Goal: Information Seeking & Learning: Learn about a topic

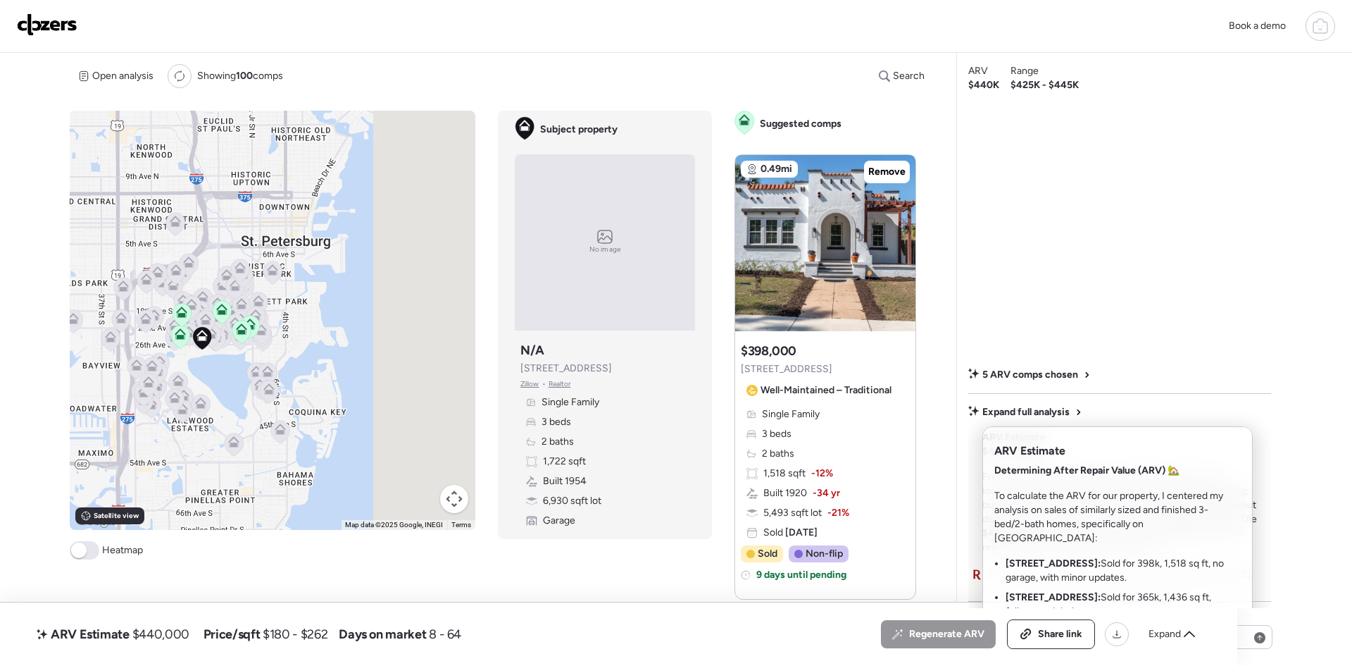
scroll to position [94, 0]
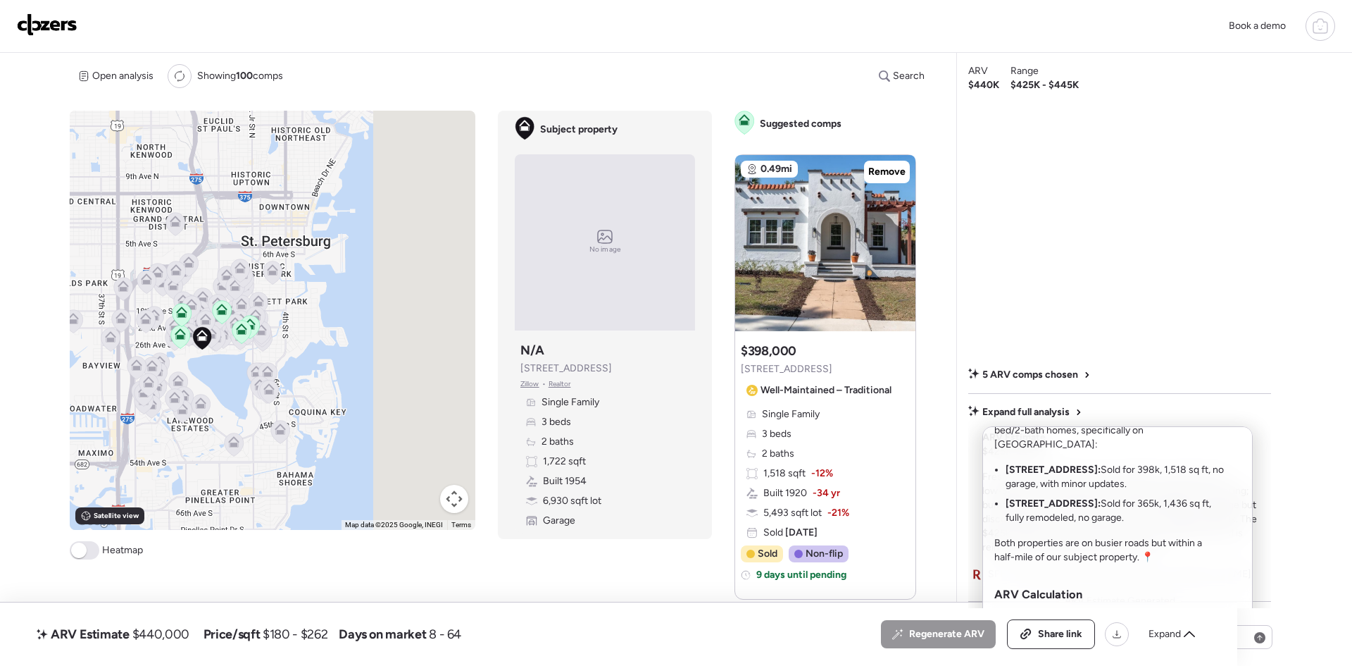
drag, startPoint x: 1137, startPoint y: 480, endPoint x: 995, endPoint y: 464, distance: 143.2
click at [889, 388] on li "[STREET_ADDRESS]: Sold for 398k, 1,518 sq ft, no garage, with minor updates." at bounding box center [1115, 477] width 218 height 28
copy li "[STREET_ADDRESS]: Sold for 398k, 1,518 sq ft, no garage, with minor updates."
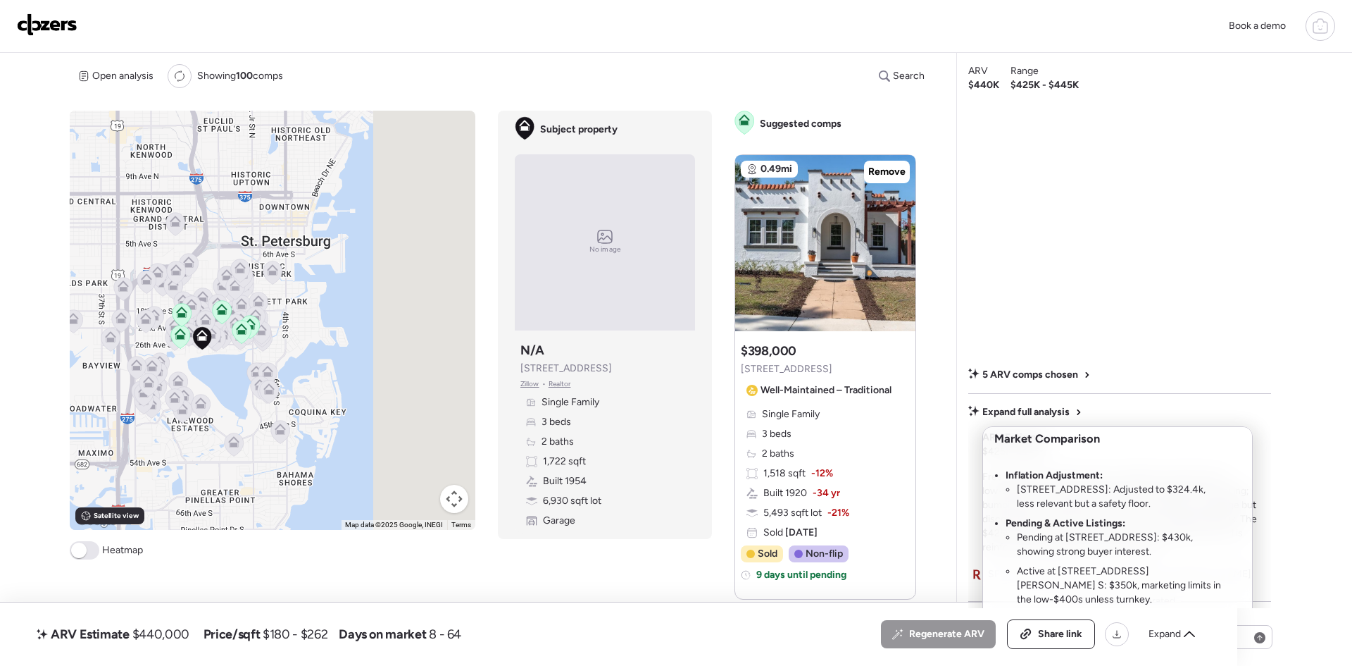
scroll to position [447, 0]
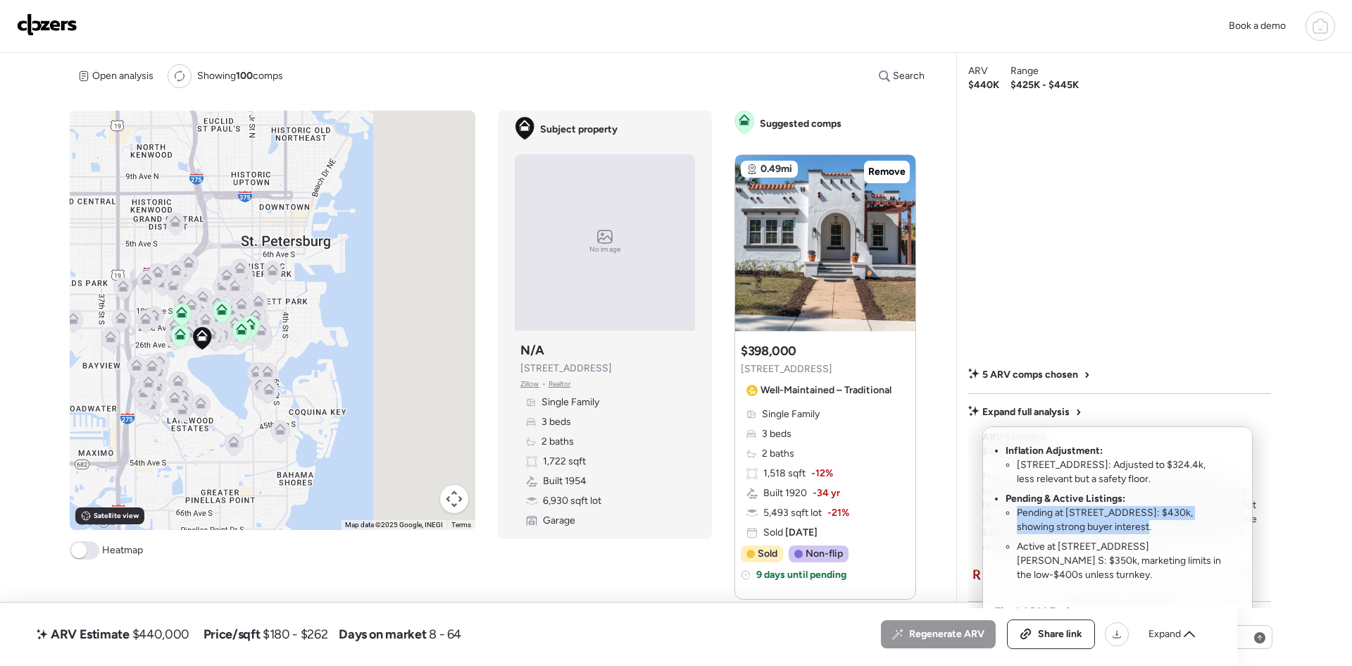
drag, startPoint x: 1017, startPoint y: 511, endPoint x: 1117, endPoint y: 527, distance: 101.2
click at [889, 388] on li "Pending at [STREET_ADDRESS]: $430k, showing strong buyer interest." at bounding box center [1120, 520] width 207 height 28
copy li "Pending at [STREET_ADDRESS]: $430k, showing strong buyer interest."
drag, startPoint x: 1189, startPoint y: 549, endPoint x: 1173, endPoint y: 544, distance: 16.3
click at [889, 388] on li "Active at [STREET_ADDRESS][PERSON_NAME] S: $350k, marketing limits in the low-$…" at bounding box center [1120, 561] width 207 height 42
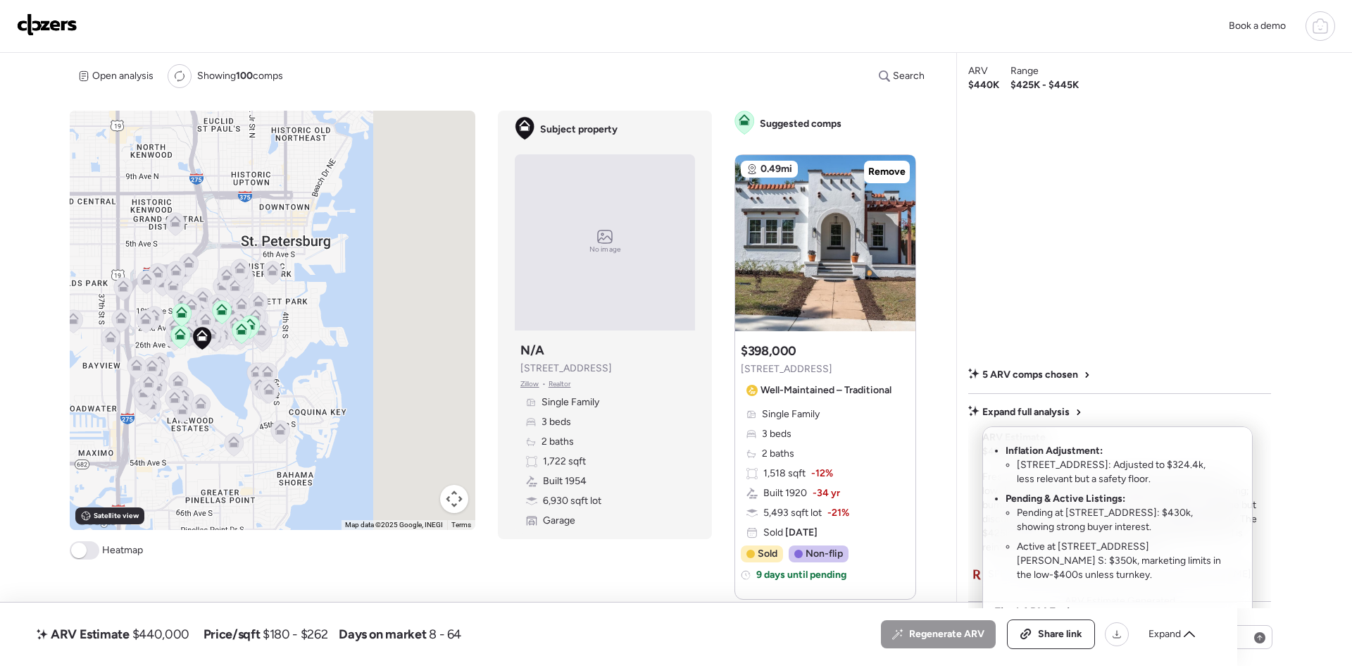
drag, startPoint x: 923, startPoint y: 231, endPoint x: 926, endPoint y: 244, distance: 13.8
click at [889, 244] on div at bounding box center [676, 294] width 1352 height 666
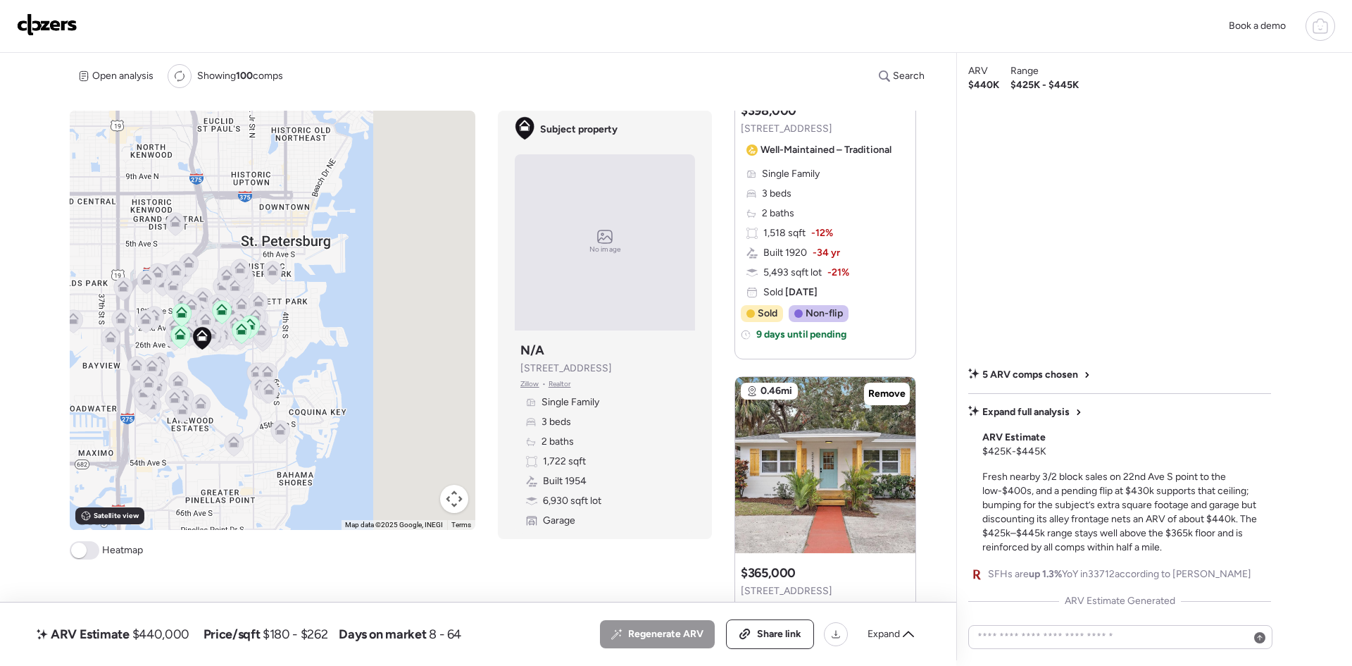
scroll to position [0, 0]
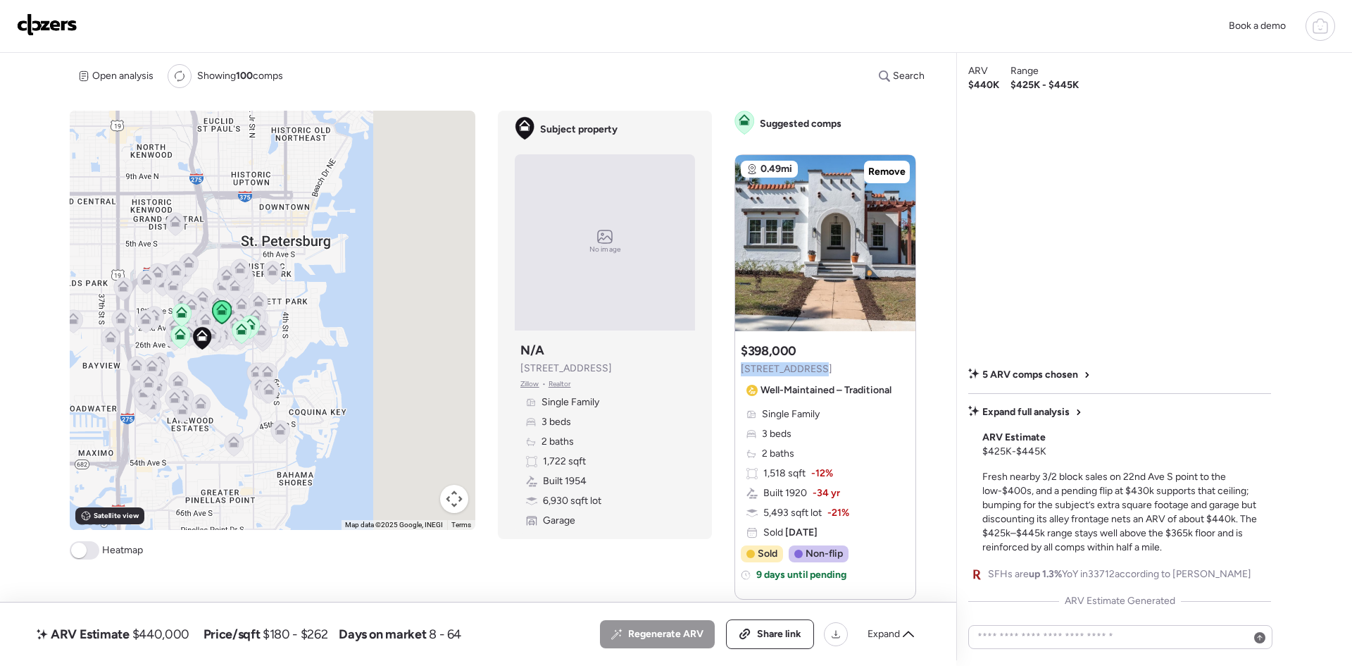
drag, startPoint x: 815, startPoint y: 366, endPoint x: 738, endPoint y: 369, distance: 76.9
click at [741, 369] on div "Suggested comp $398,000 [STREET_ADDRESS] – Traditional" at bounding box center [819, 371] width 156 height 59
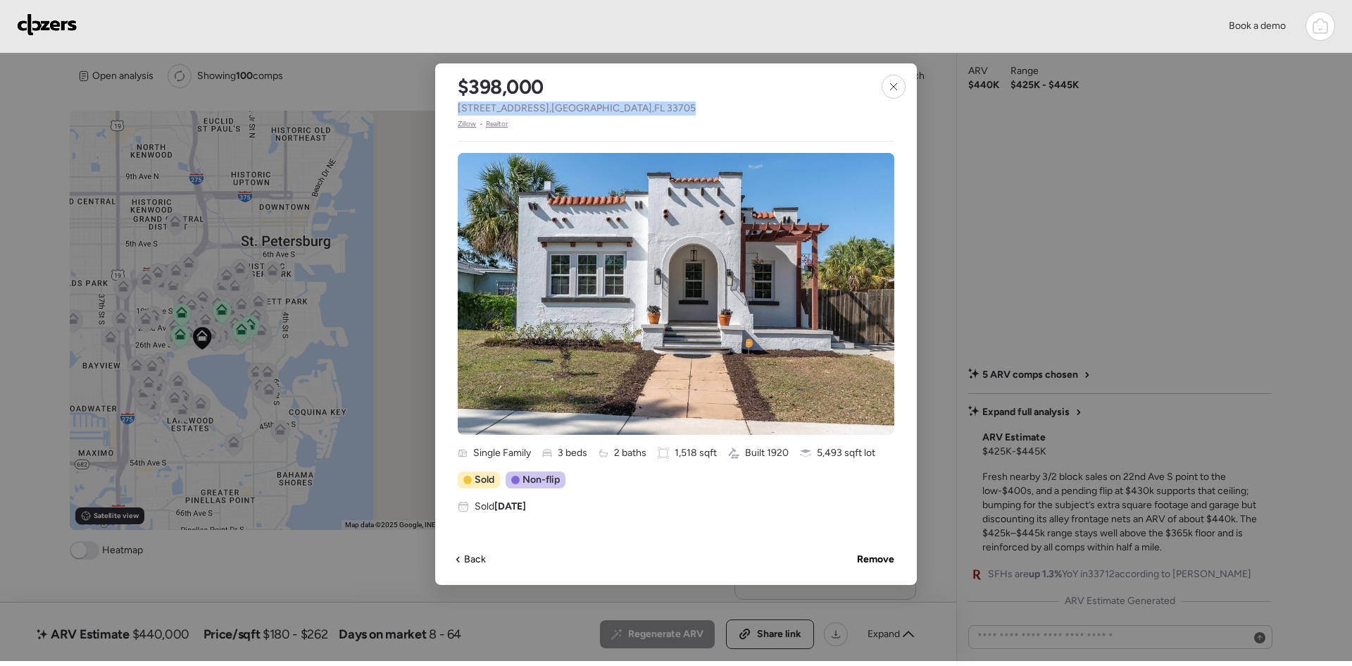
drag, startPoint x: 653, startPoint y: 104, endPoint x: 458, endPoint y: 101, distance: 195.1
click at [458, 101] on div "$398,000 [STREET_ADDRESS] • Realtor" at bounding box center [576, 96] width 283 height 66
copy span "[STREET_ADDRESS]"
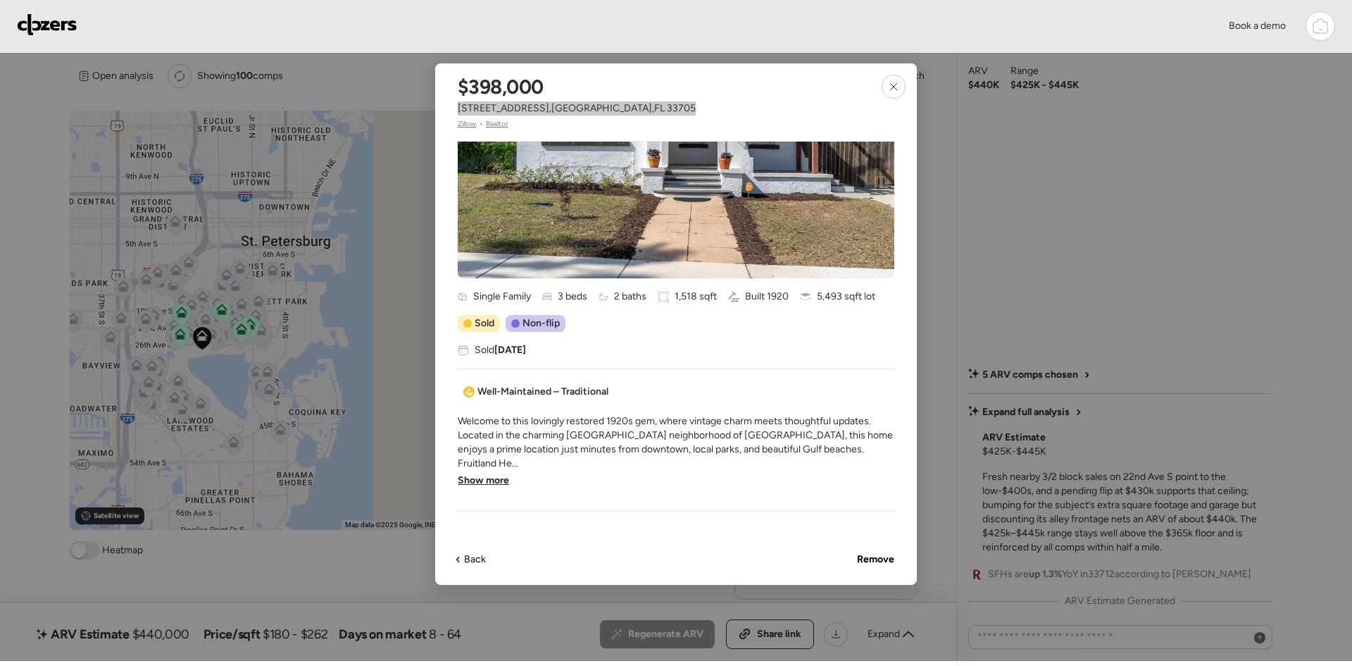
scroll to position [188, 0]
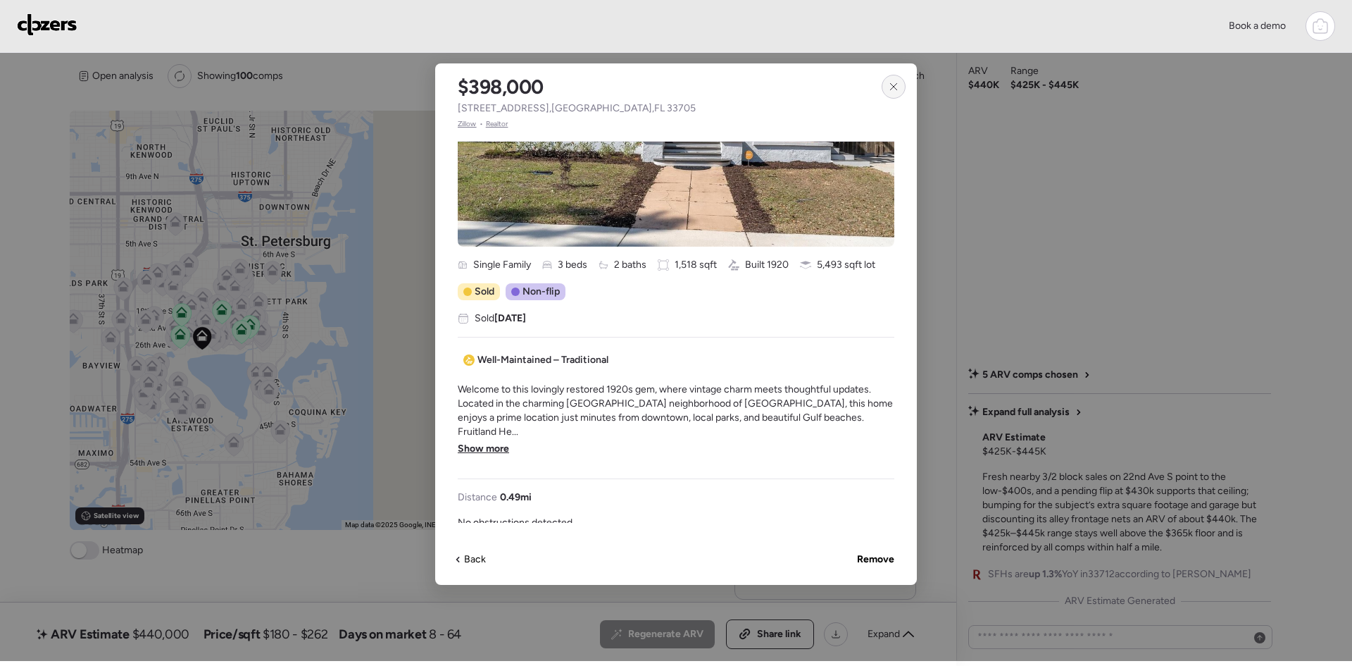
click at [889, 91] on icon at bounding box center [893, 86] width 11 height 11
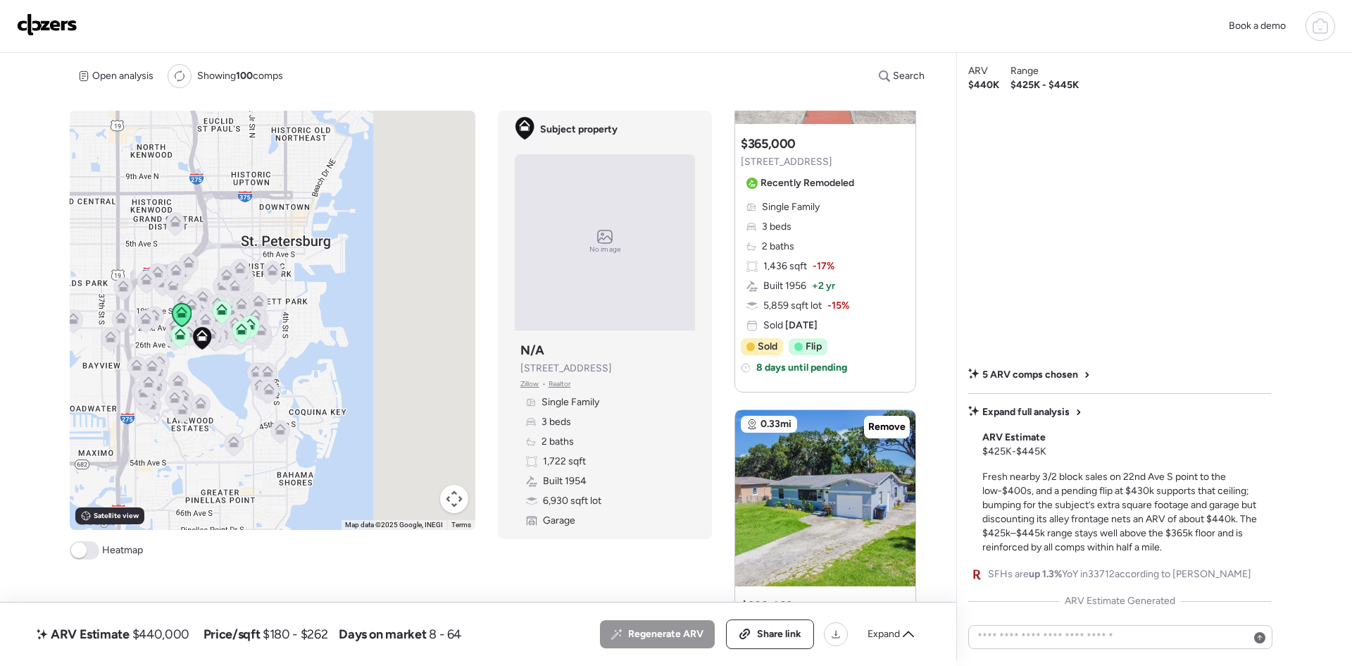
scroll to position [563, 0]
